Goal: Transaction & Acquisition: Purchase product/service

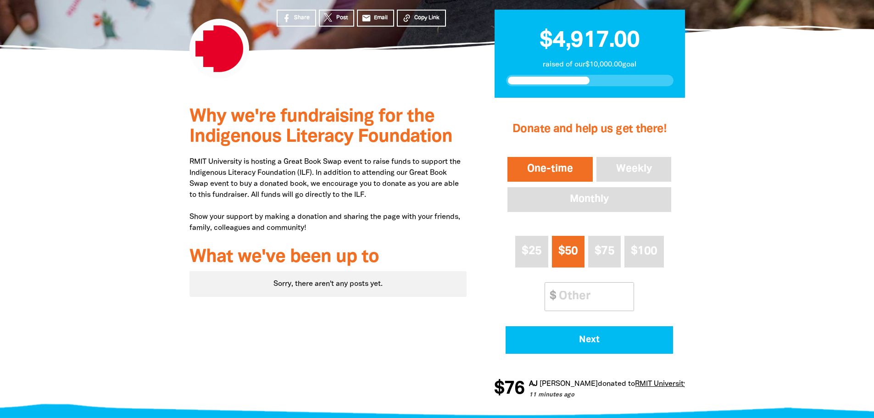
scroll to position [230, 0]
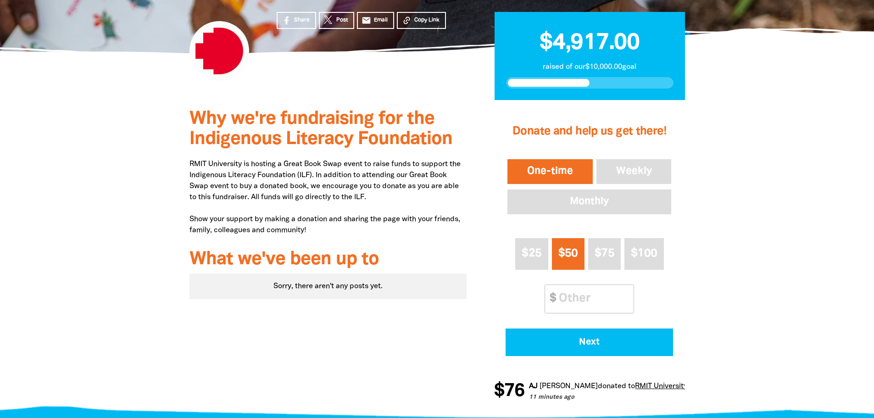
click at [608, 305] on input "Other Amount" at bounding box center [593, 299] width 81 height 28
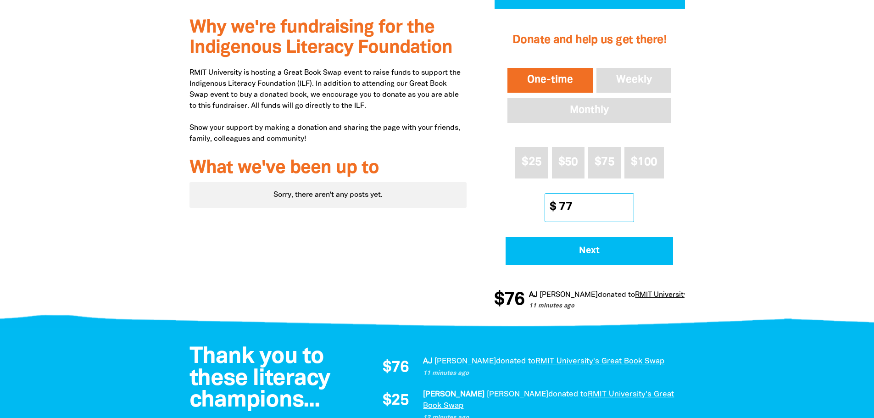
scroll to position [321, 0]
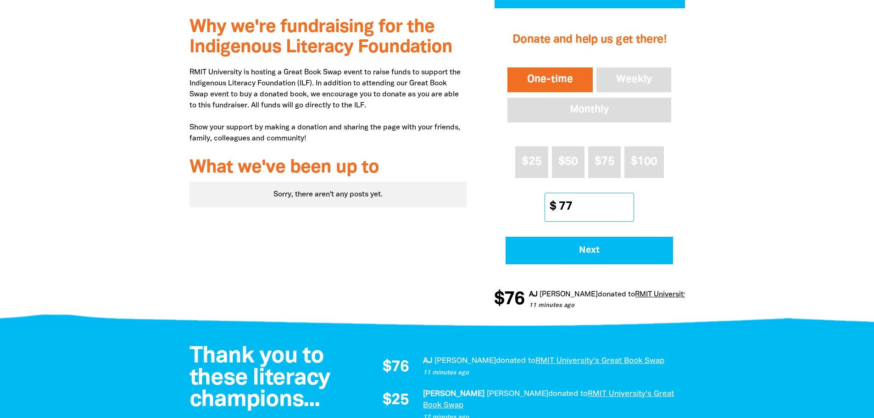
type input "77"
click at [598, 250] on span "Next" at bounding box center [590, 250] width 142 height 9
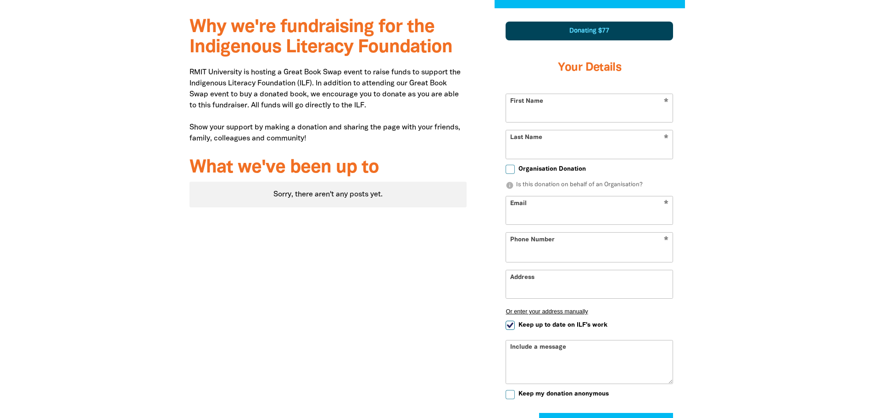
scroll to position [319, 0]
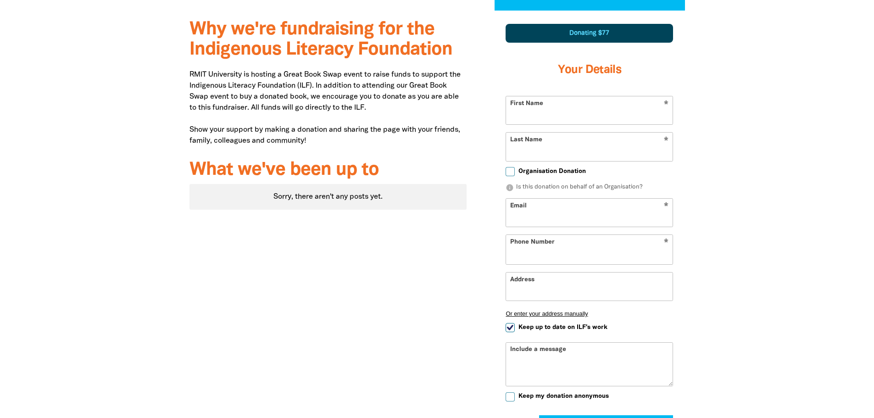
select select "AU"
click at [562, 111] on input "First Name" at bounding box center [589, 110] width 167 height 28
type input "[PERSON_NAME]"
type input "[EMAIL_ADDRESS][DOMAIN_NAME]"
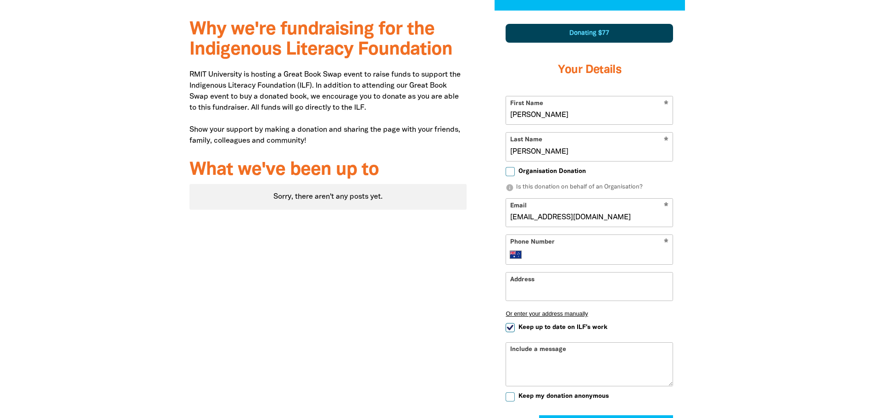
type input "0432 511 397"
type input "65 The Ridge"
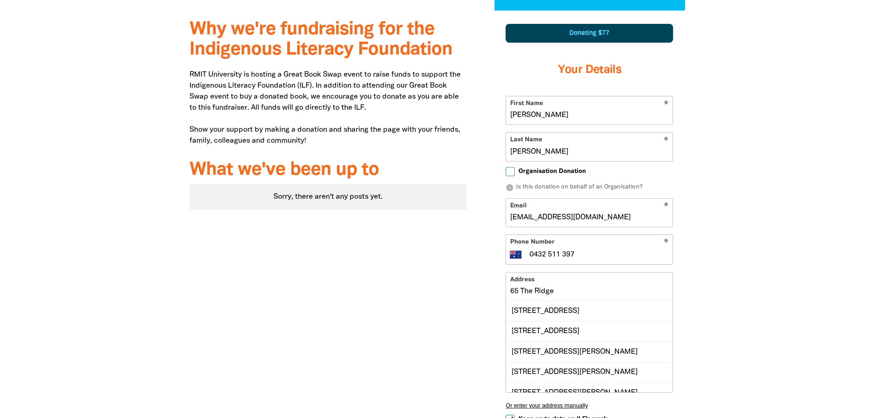
drag, startPoint x: 599, startPoint y: 217, endPoint x: 527, endPoint y: 224, distance: 71.5
click at [527, 224] on input "[EMAIL_ADDRESS][DOMAIN_NAME]" at bounding box center [589, 213] width 167 height 28
type input "[PERSON_NAME][EMAIL_ADDRESS][PERSON_NAME][DOMAIN_NAME]"
click at [419, 318] on div "Why we're fundraising for the Indigenous Literacy Foundation RMIT University is…" at bounding box center [328, 302] width 305 height 583
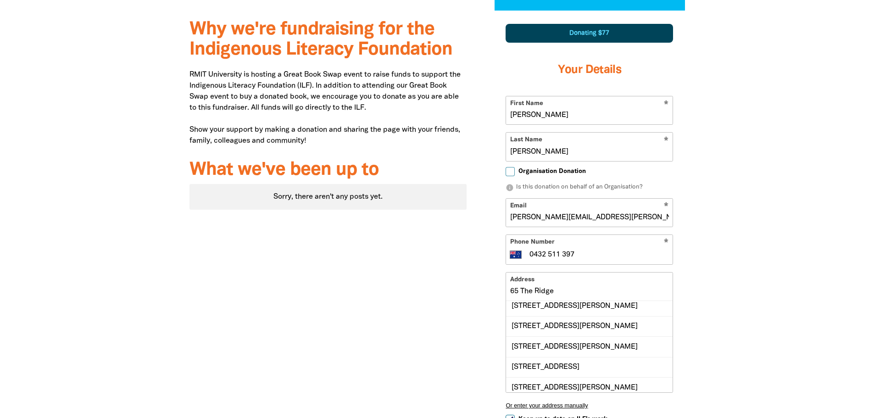
click at [585, 365] on div "[STREET_ADDRESS]" at bounding box center [589, 367] width 167 height 20
type input "[STREET_ADDRESS]"
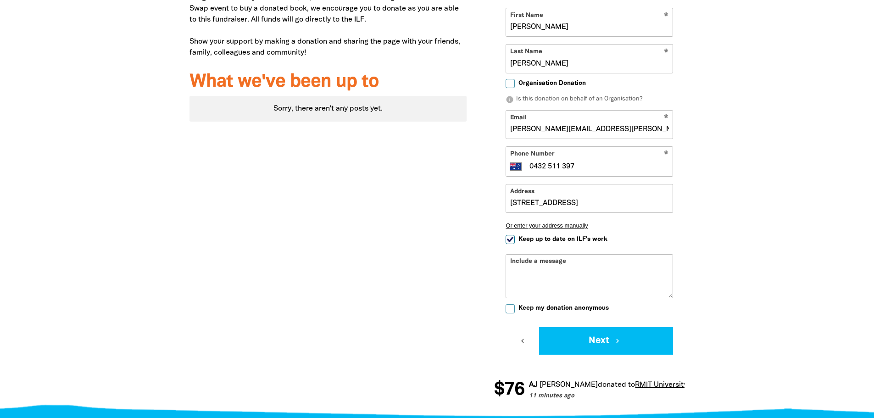
scroll to position [411, 0]
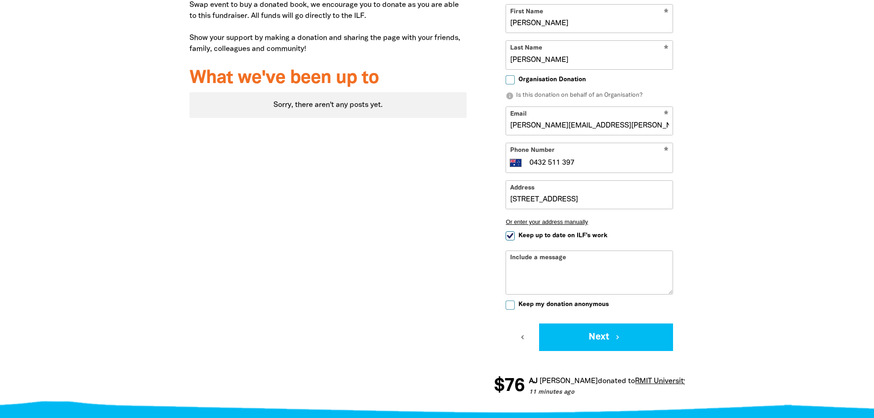
click at [581, 236] on span "Keep up to date on ILF's work" at bounding box center [563, 235] width 89 height 9
click at [515, 236] on input "Keep up to date on ILF's work" at bounding box center [510, 235] width 9 height 9
checkbox input "false"
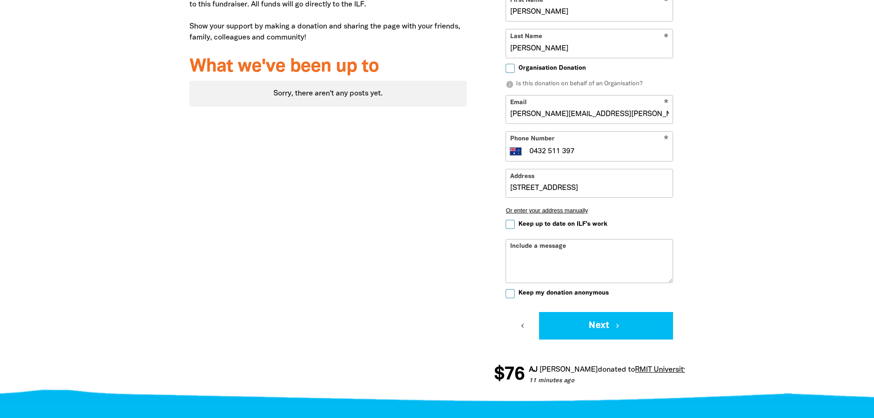
scroll to position [503, 0]
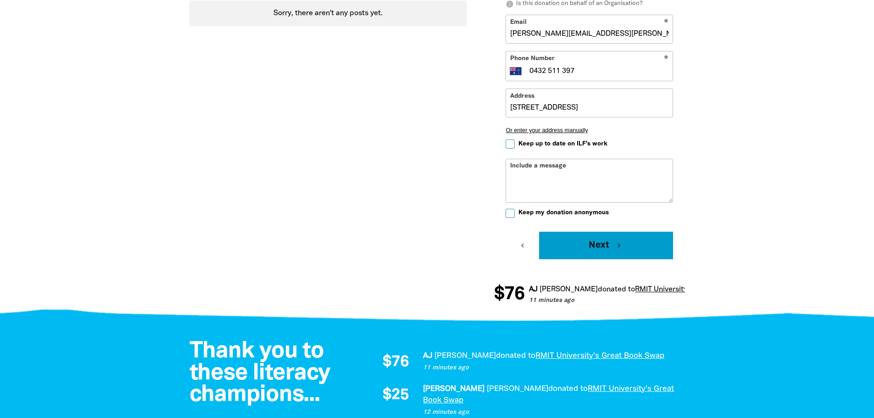
drag, startPoint x: 605, startPoint y: 246, endPoint x: 727, endPoint y: 231, distance: 122.9
click at [727, 231] on section "Why we're fundraising for the Indigenous Literacy Foundation RMIT University is…" at bounding box center [437, 72] width 874 height 491
drag, startPoint x: 602, startPoint y: 249, endPoint x: 615, endPoint y: 246, distance: 13.2
click at [602, 249] on button "Next chevron_right" at bounding box center [606, 246] width 134 height 28
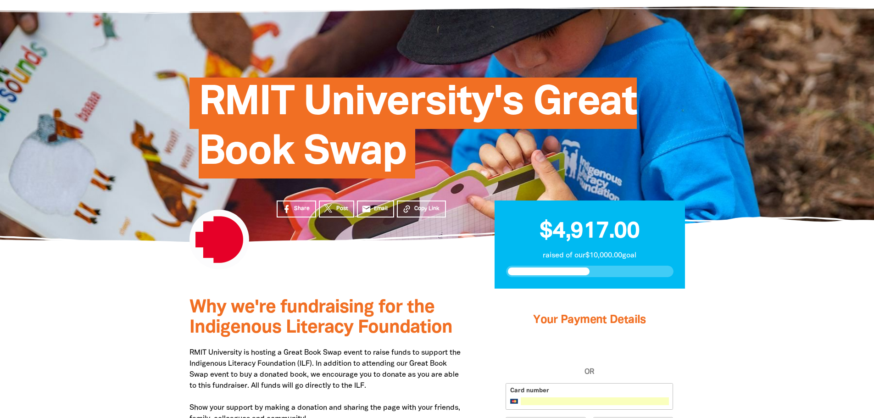
scroll to position [362, 0]
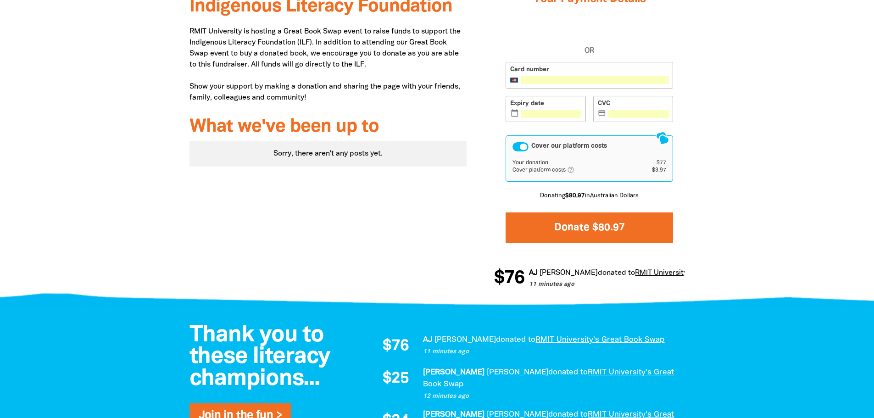
click at [591, 230] on button "Donate $80.97" at bounding box center [590, 228] width 168 height 31
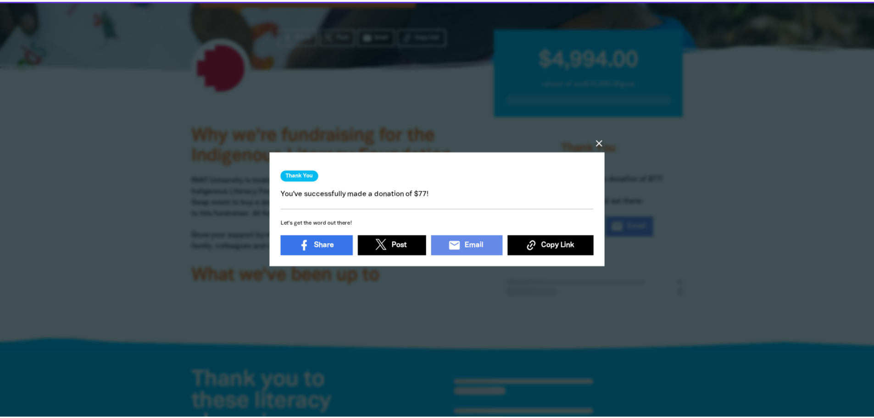
scroll to position [210, 0]
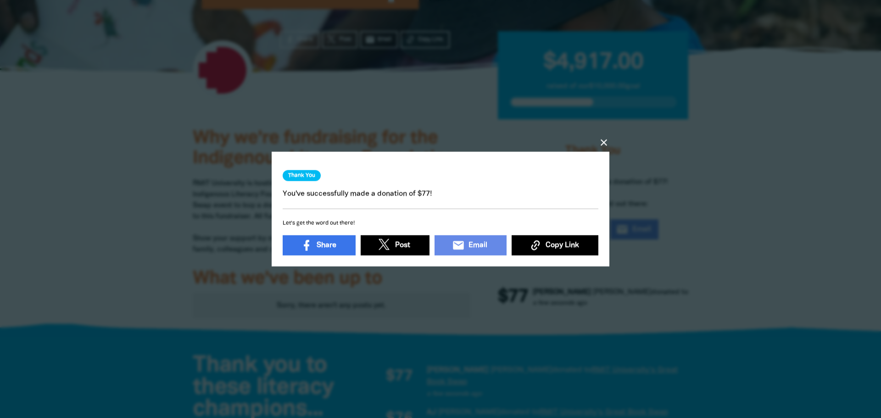
click at [605, 139] on icon "close" at bounding box center [604, 142] width 11 height 11
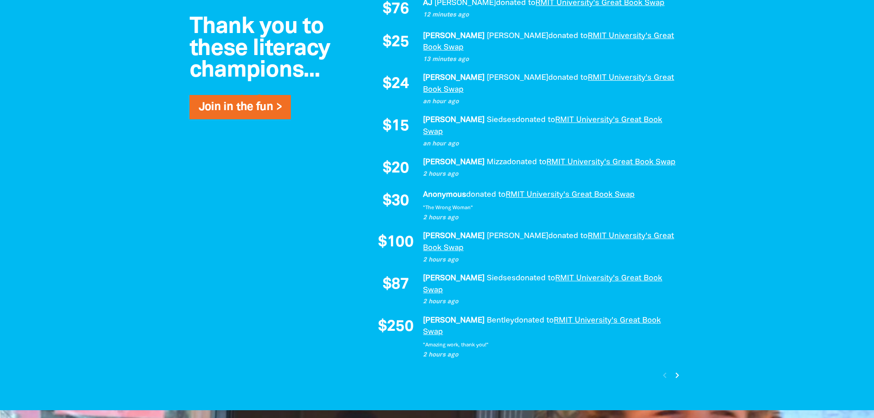
scroll to position [623, 0]
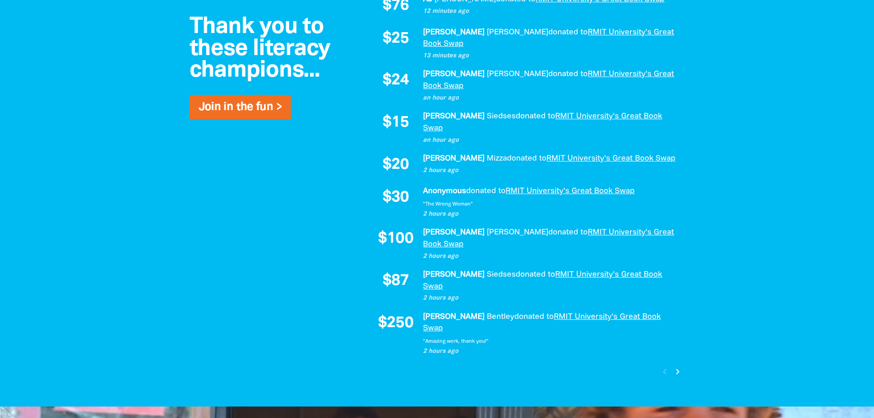
click at [676, 366] on icon "chevron_right" at bounding box center [677, 371] width 11 height 11
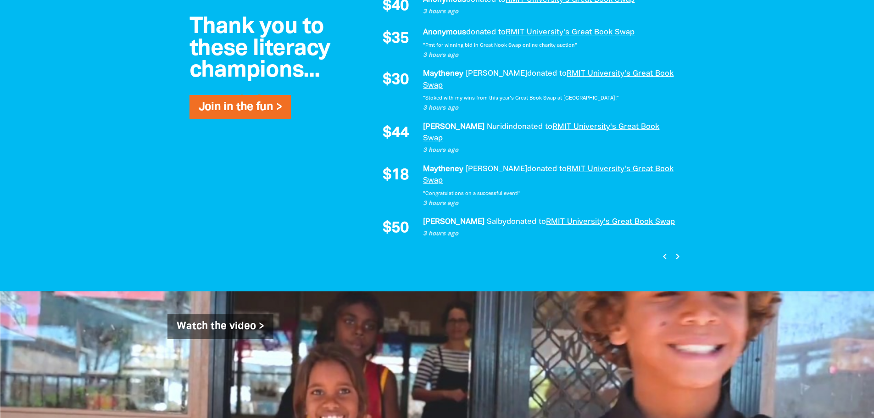
scroll to position [750, 0]
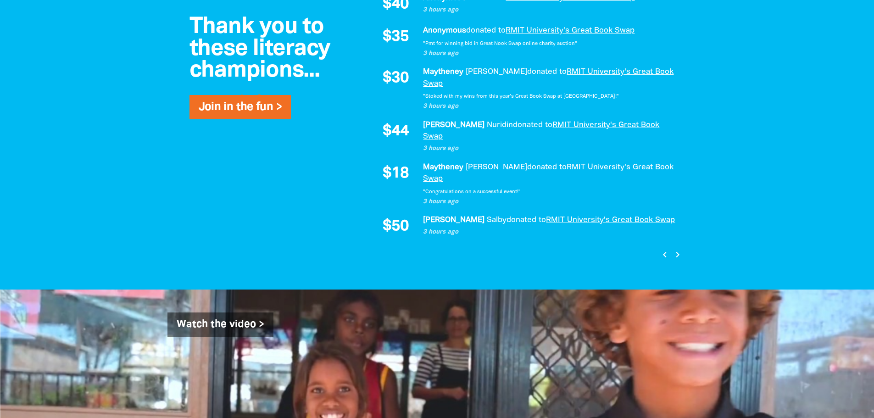
click at [678, 249] on icon "chevron_right" at bounding box center [677, 254] width 11 height 11
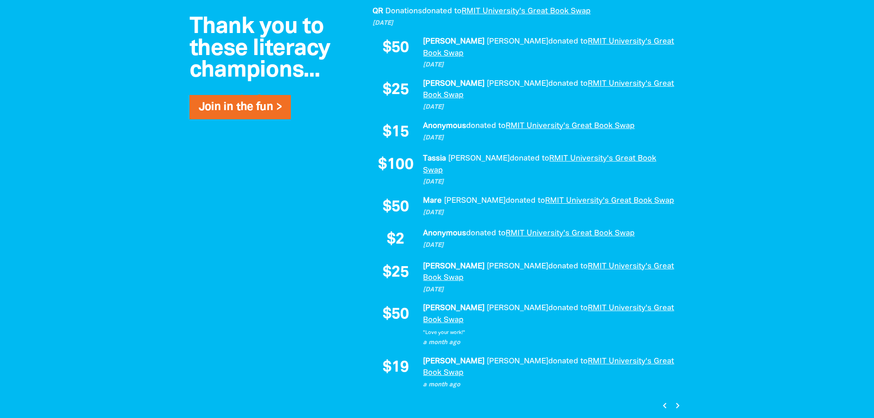
scroll to position [732, 0]
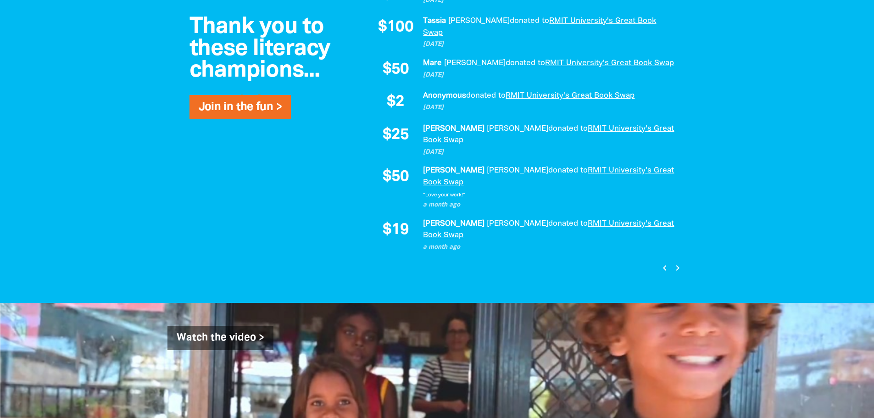
click at [675, 263] on icon "chevron_right" at bounding box center [677, 268] width 11 height 11
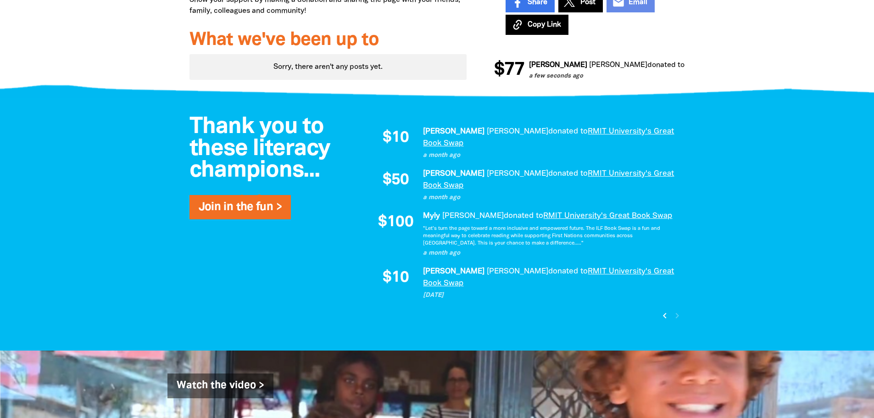
scroll to position [446, 0]
